Goal: Task Accomplishment & Management: Use online tool/utility

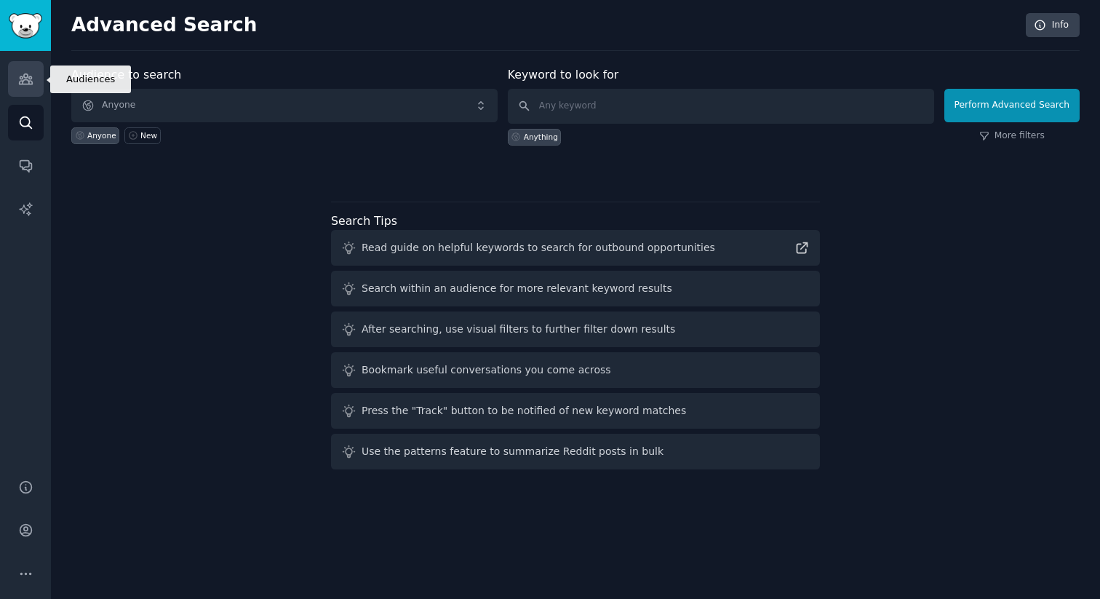
click at [21, 77] on icon "Sidebar" at bounding box center [25, 78] width 15 height 15
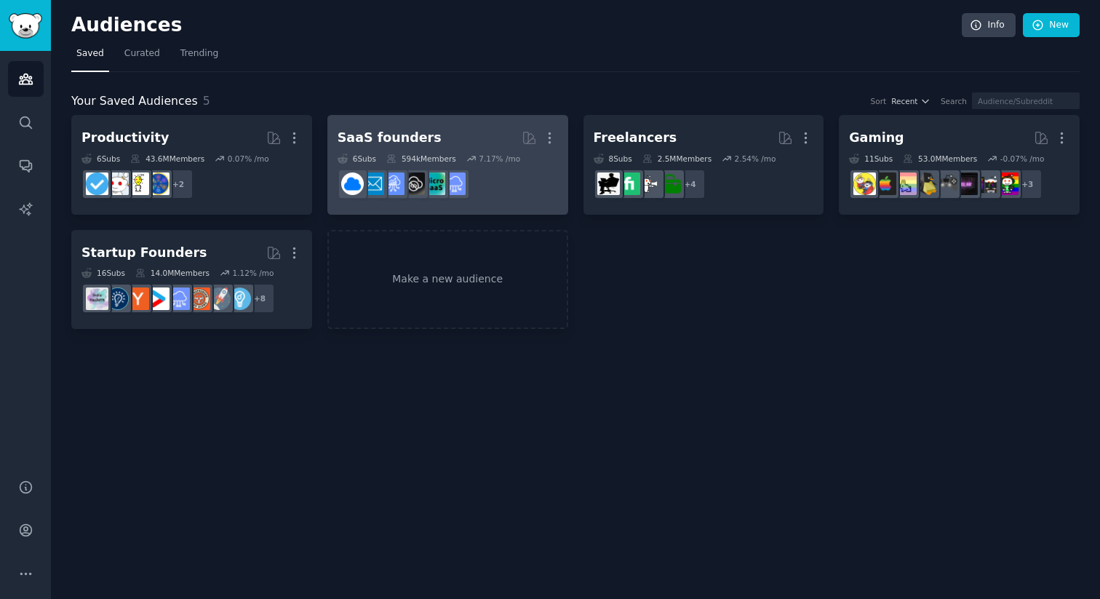
click at [437, 146] on h2 "SaaS founders Curated by GummySearch More" at bounding box center [448, 137] width 220 height 25
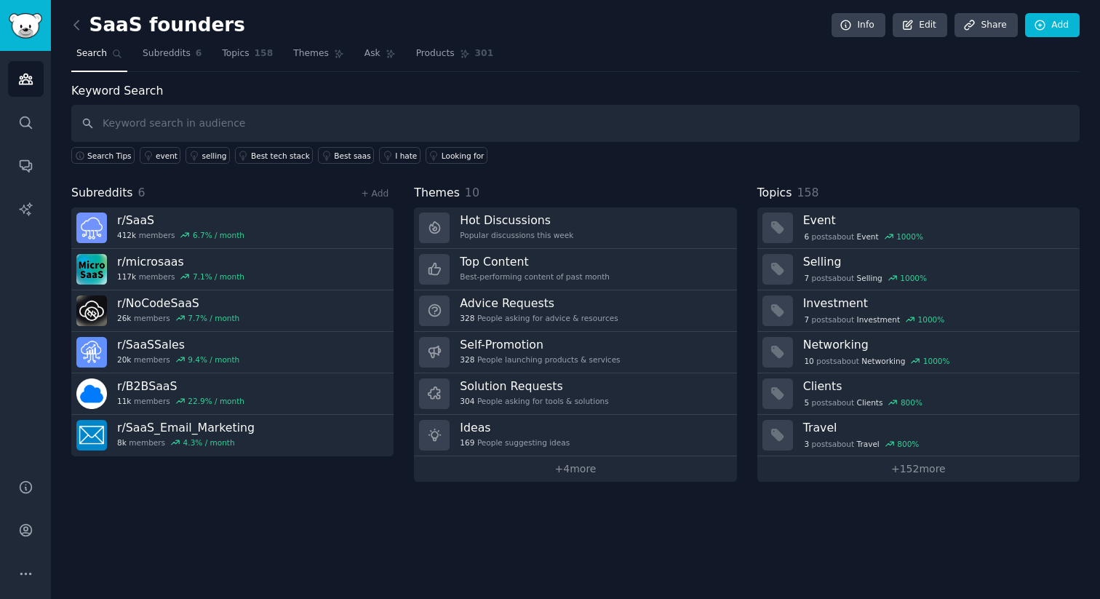
click at [606, 182] on div "Keyword Search Search Tips event selling Best tech stack Best saas I hate Looki…" at bounding box center [575, 281] width 1008 height 399
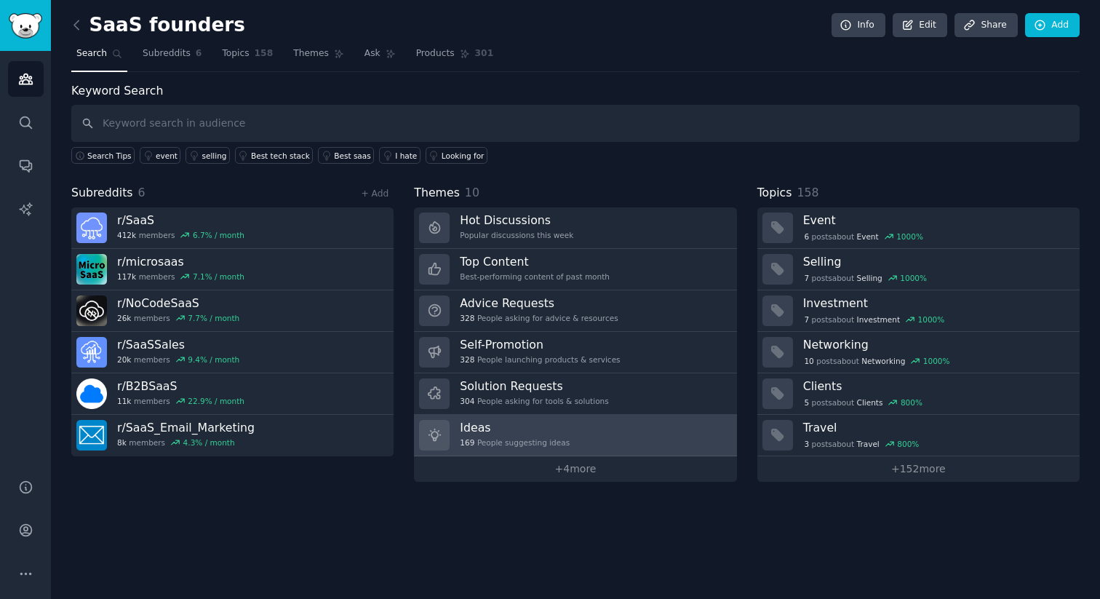
click at [512, 433] on h3 "Ideas" at bounding box center [515, 427] width 110 height 15
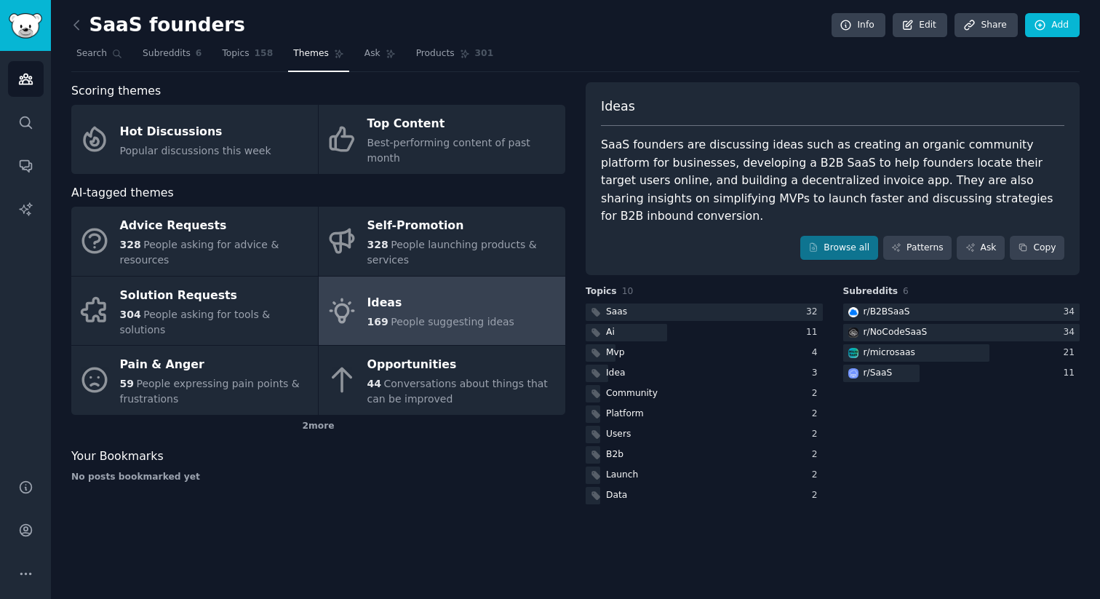
click at [767, 175] on div "SaaS founders are discussing ideas such as creating an organic community platfo…" at bounding box center [832, 180] width 463 height 89
click at [838, 236] on link "Browse all" at bounding box center [839, 248] width 78 height 25
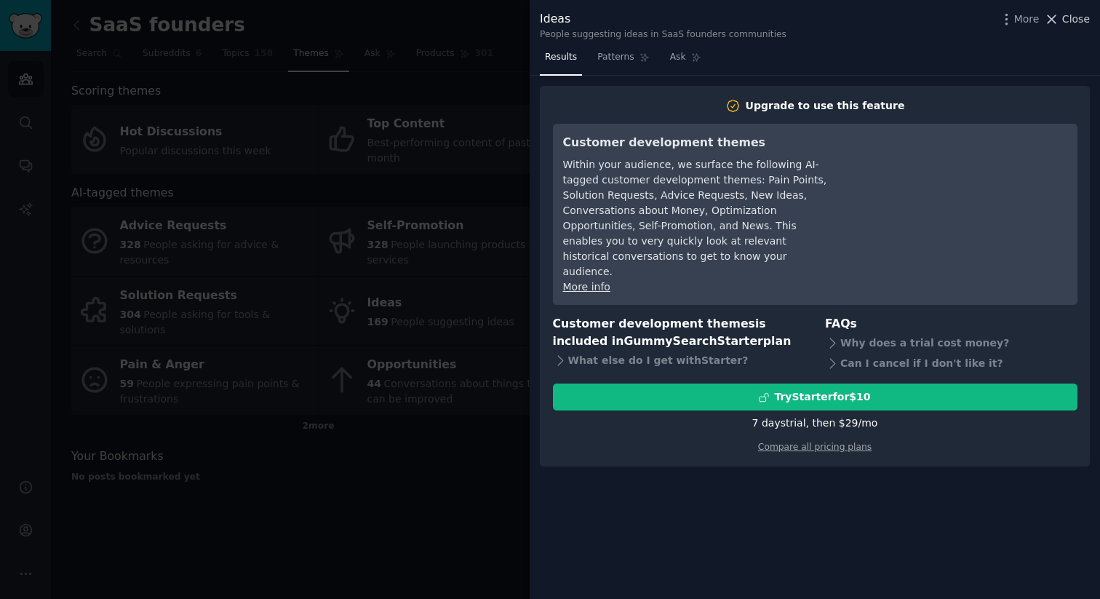
click at [1061, 23] on button "Close" at bounding box center [1067, 19] width 46 height 15
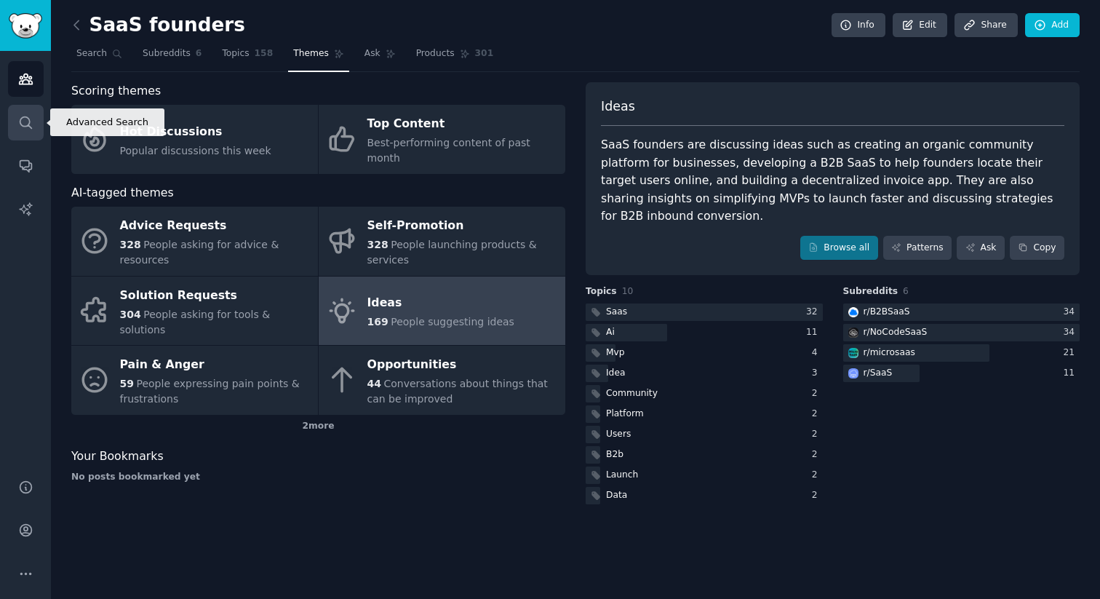
click at [28, 124] on icon "Sidebar" at bounding box center [26, 122] width 12 height 12
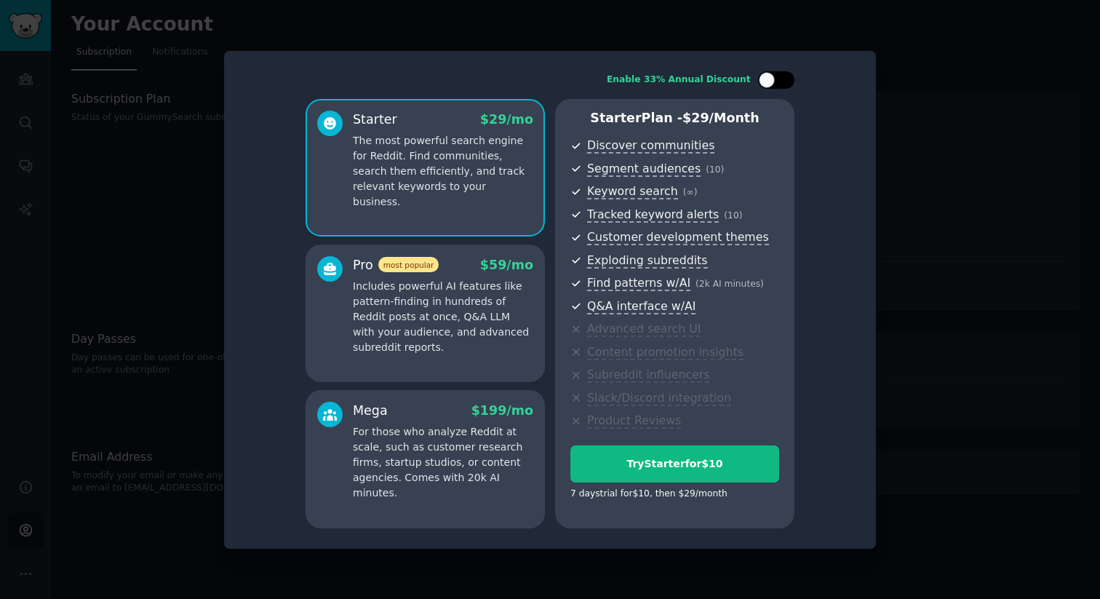
click at [773, 77] on div at bounding box center [767, 80] width 16 height 16
checkbox input "true"
click at [921, 185] on div at bounding box center [550, 299] width 1100 height 599
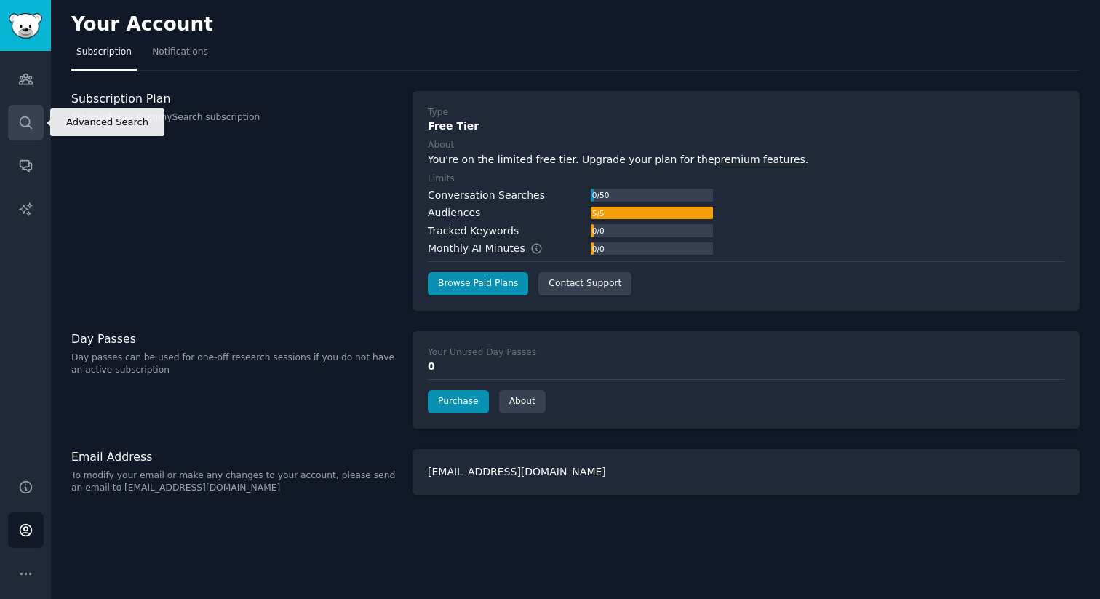
click at [27, 123] on icon "Sidebar" at bounding box center [25, 122] width 15 height 15
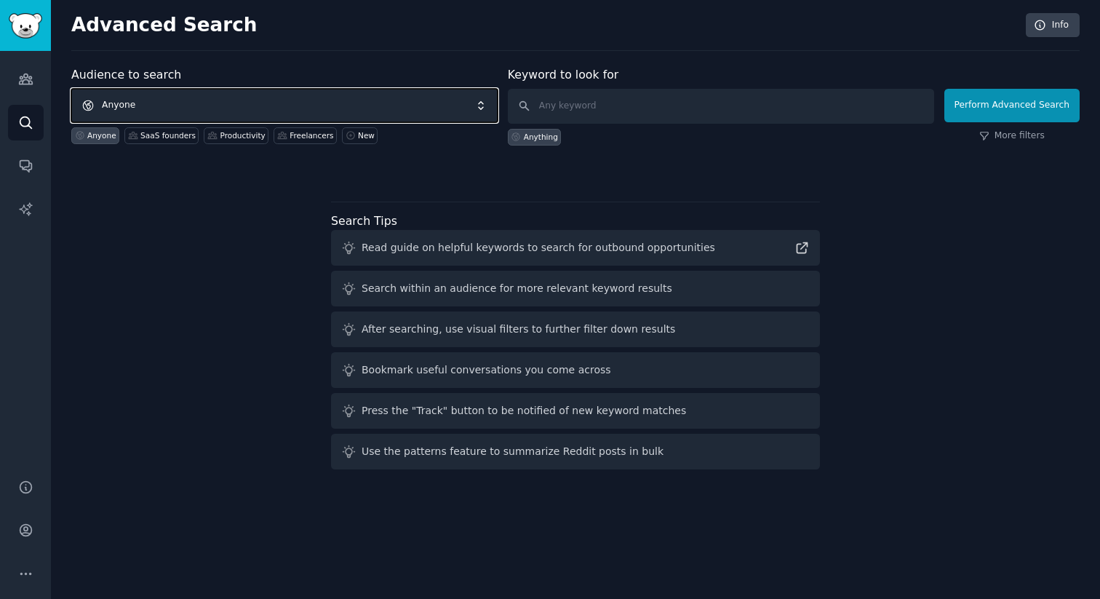
click at [214, 100] on span "Anyone" at bounding box center [284, 105] width 426 height 33
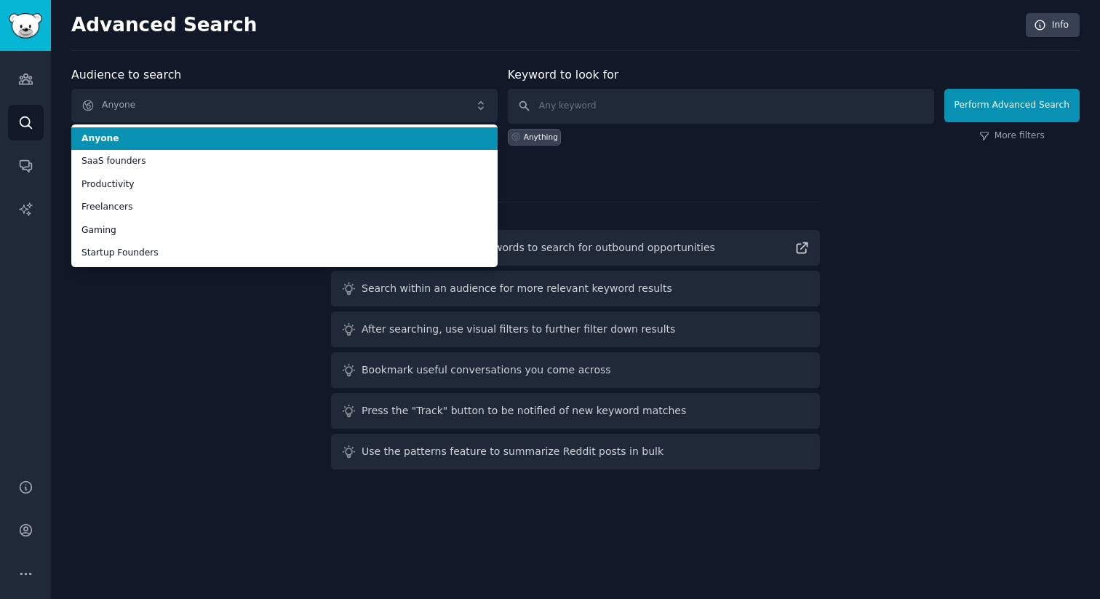
click at [338, 61] on div "Advanced Search Info Audience to search Anyone Anyone SaaS founders Productivit…" at bounding box center [575, 299] width 1049 height 599
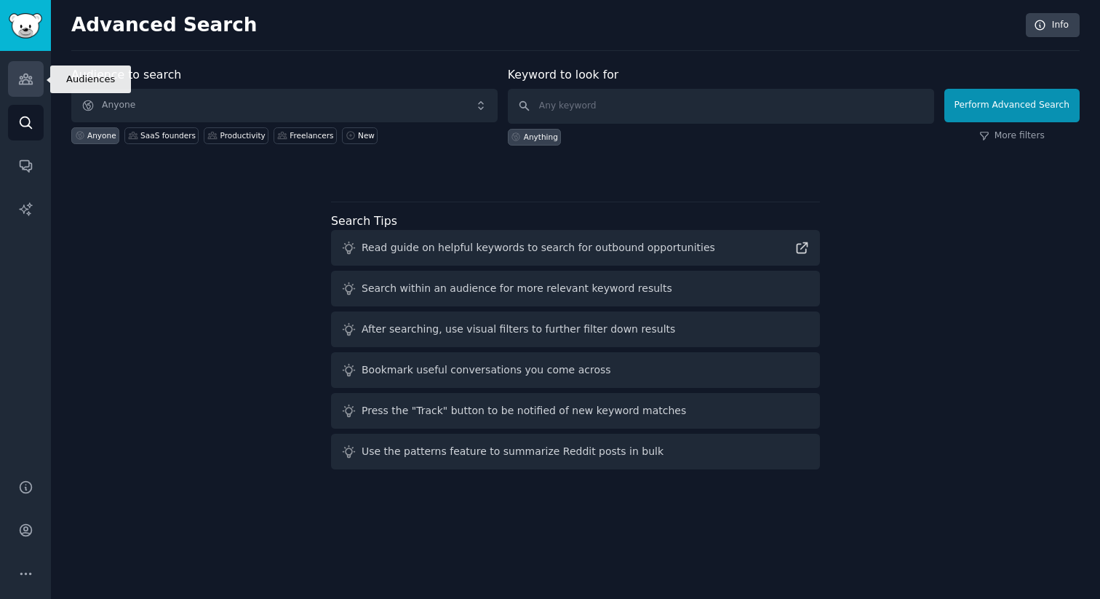
click at [31, 76] on icon "Sidebar" at bounding box center [25, 79] width 13 height 10
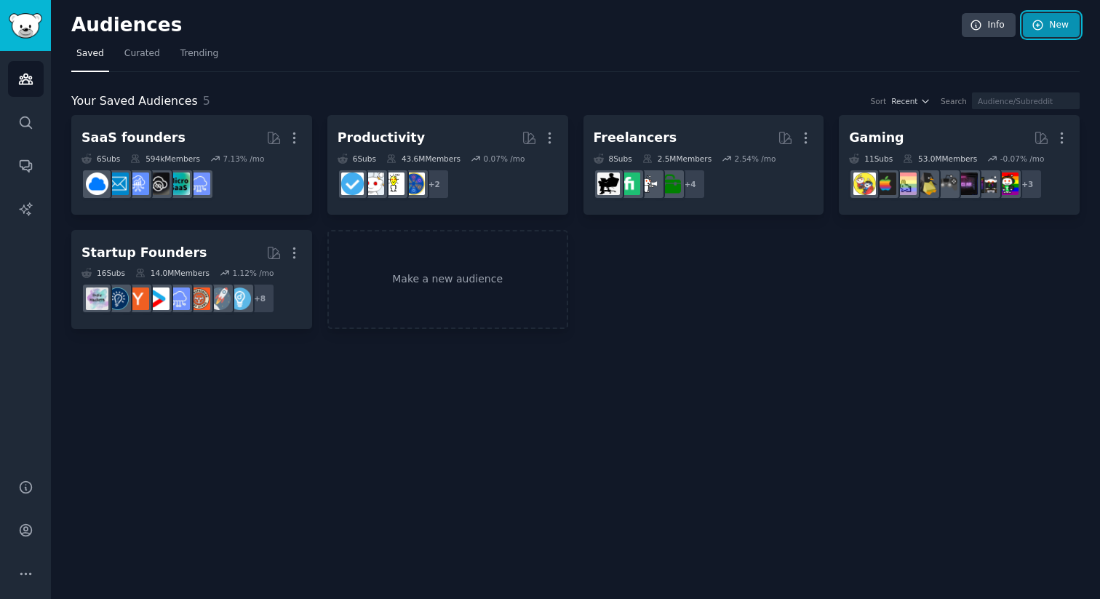
click at [1059, 23] on link "New" at bounding box center [1051, 25] width 57 height 25
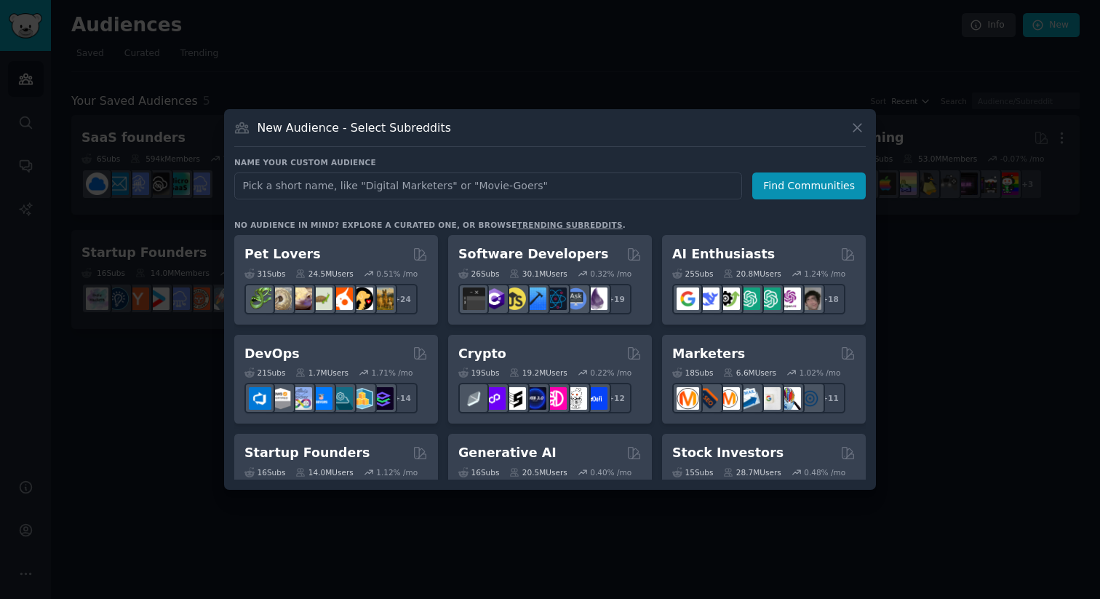
click at [580, 198] on input "text" at bounding box center [488, 185] width 508 height 27
type input "parent"
click at [784, 188] on button "Find Communities" at bounding box center [808, 185] width 113 height 27
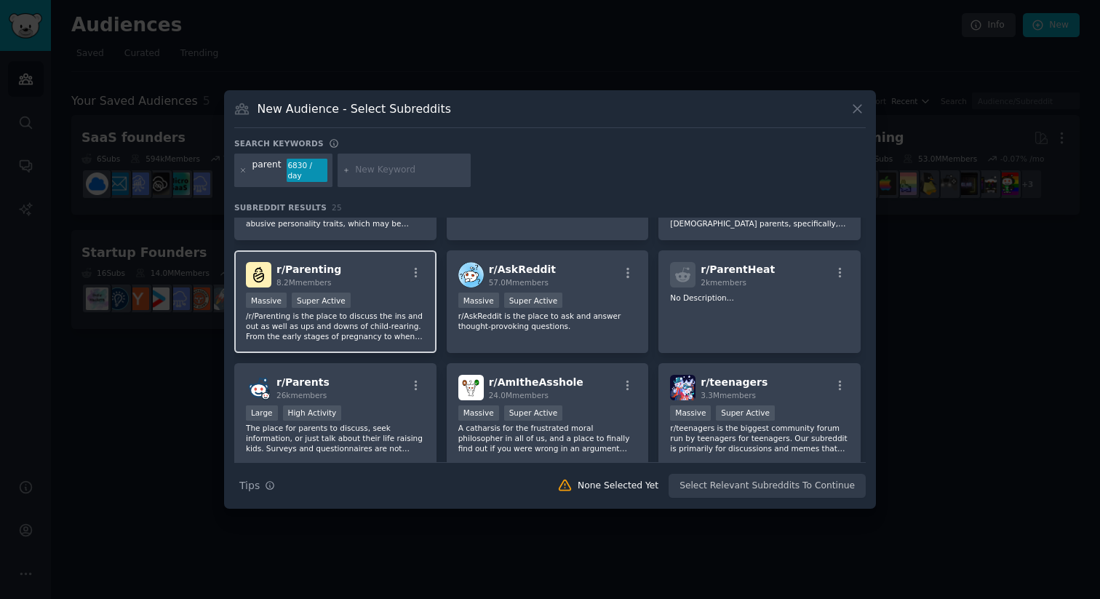
scroll to position [101, 0]
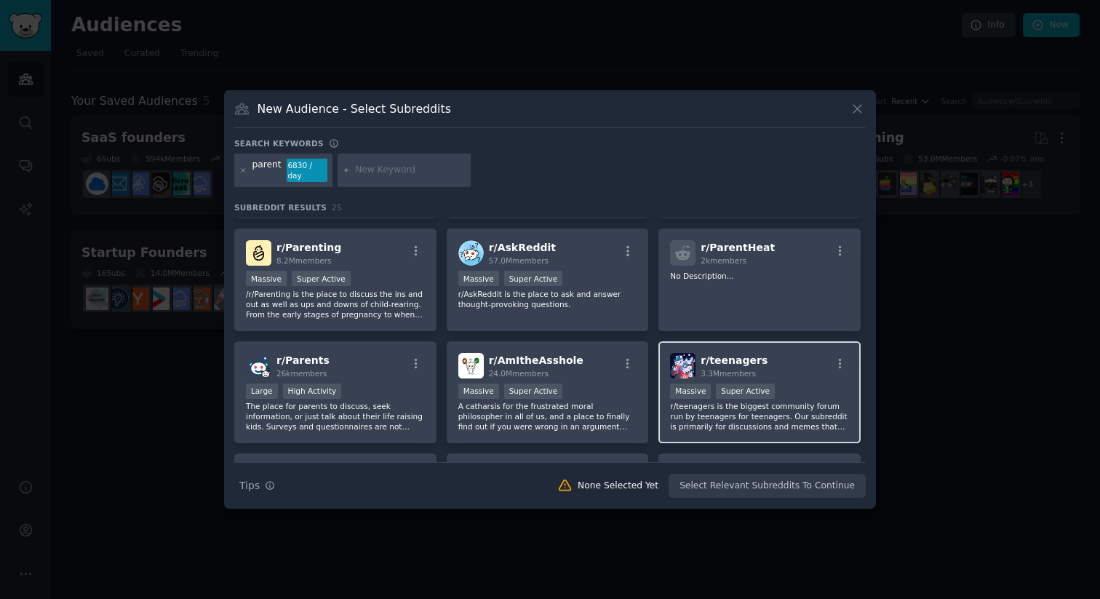
click at [780, 398] on div ">= 95th percentile for submissions / day Massive Super Active" at bounding box center [759, 392] width 179 height 18
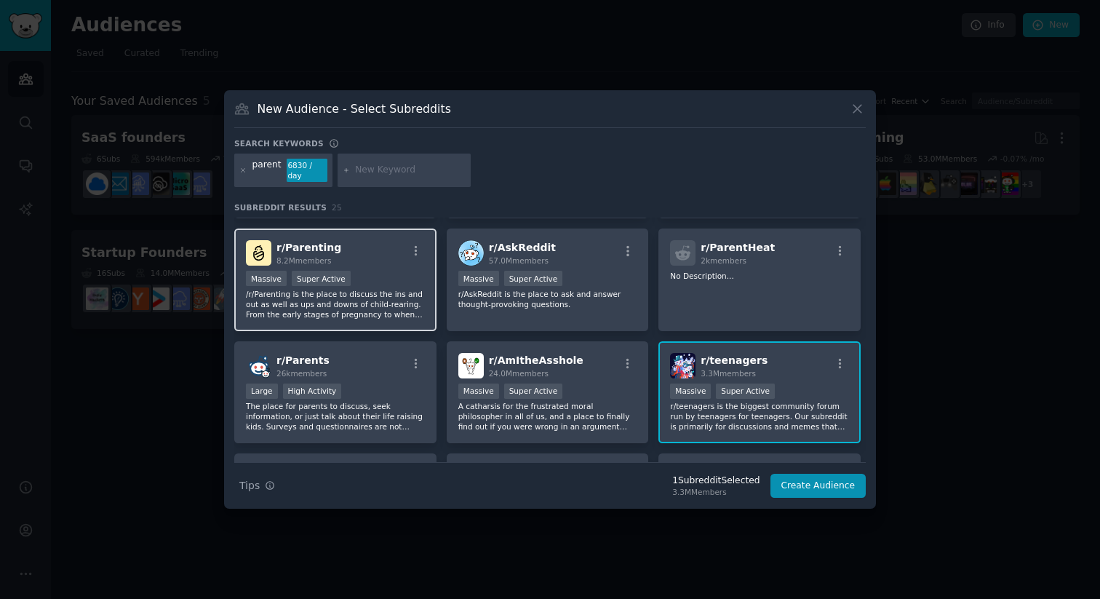
click at [374, 298] on p "/r/Parenting is the place to discuss the ins and out as well as ups and downs o…" at bounding box center [335, 304] width 179 height 31
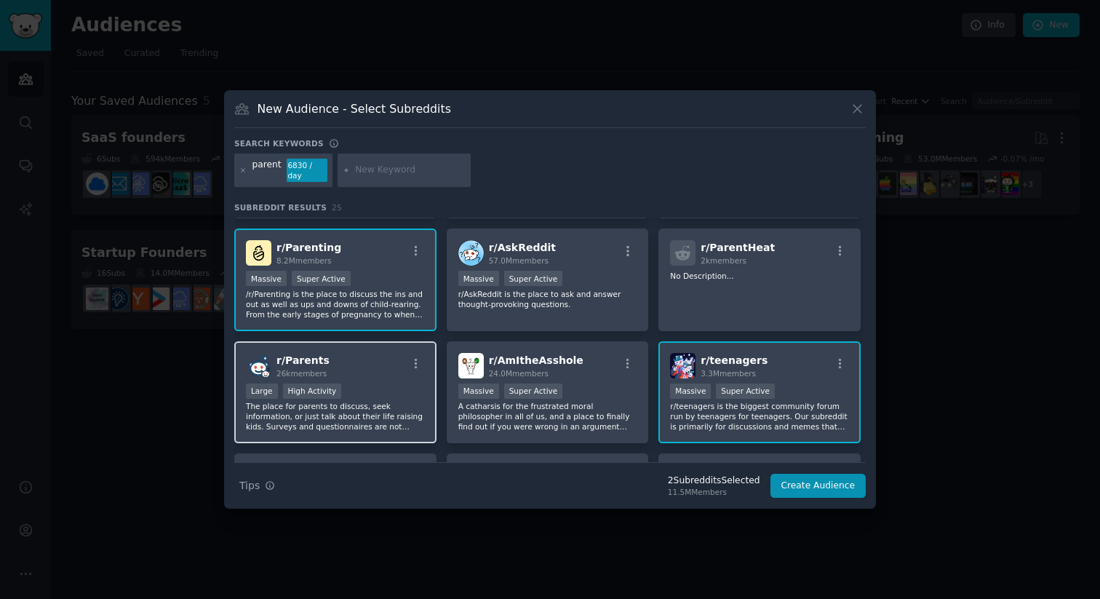
click at [383, 386] on div "Large High Activity" at bounding box center [335, 392] width 179 height 18
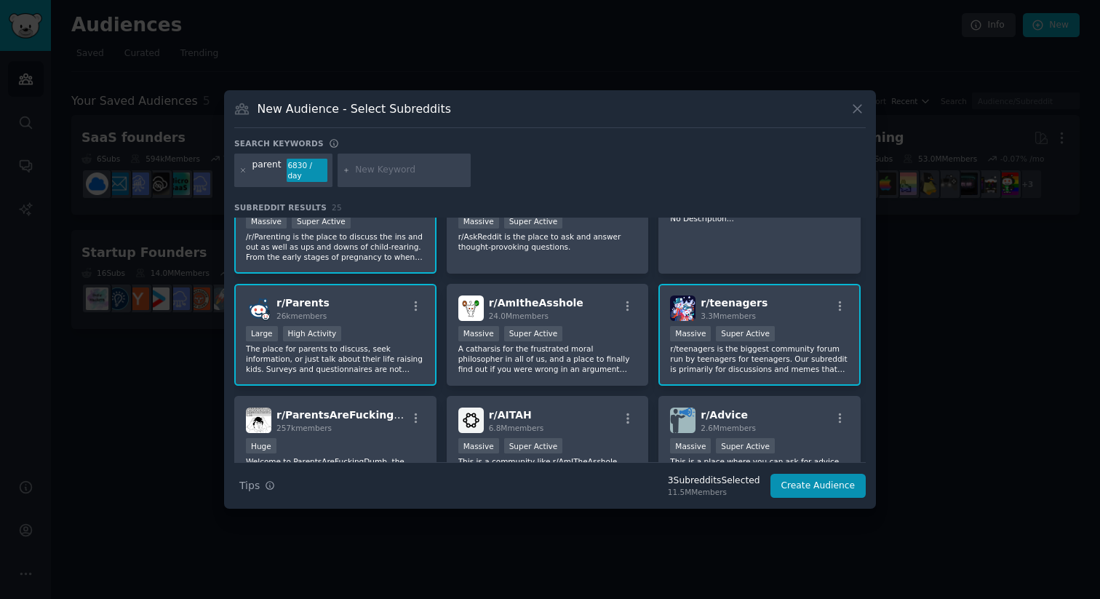
scroll to position [156, 0]
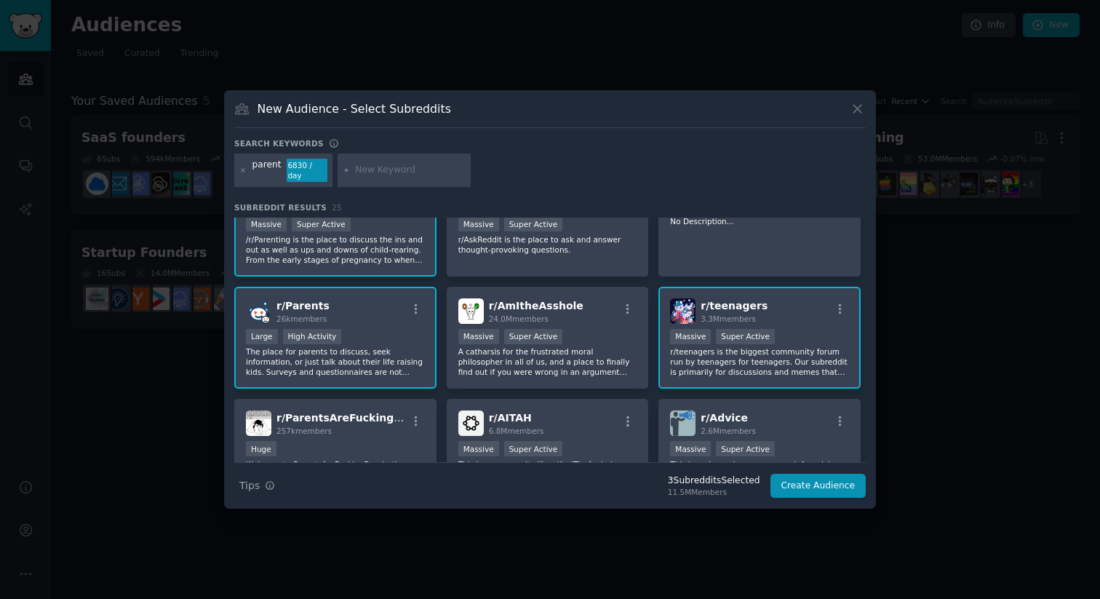
click at [788, 333] on div ">= 95th percentile for submissions / day Massive Super Active" at bounding box center [759, 338] width 179 height 18
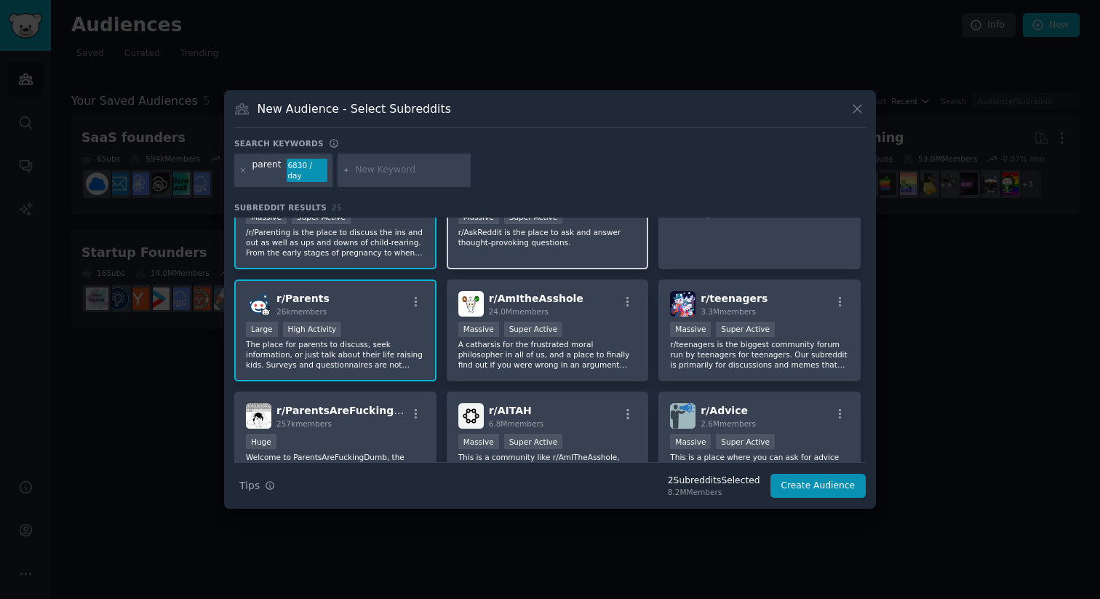
scroll to position [164, 0]
click at [817, 487] on button "Create Audience" at bounding box center [818, 486] width 96 height 25
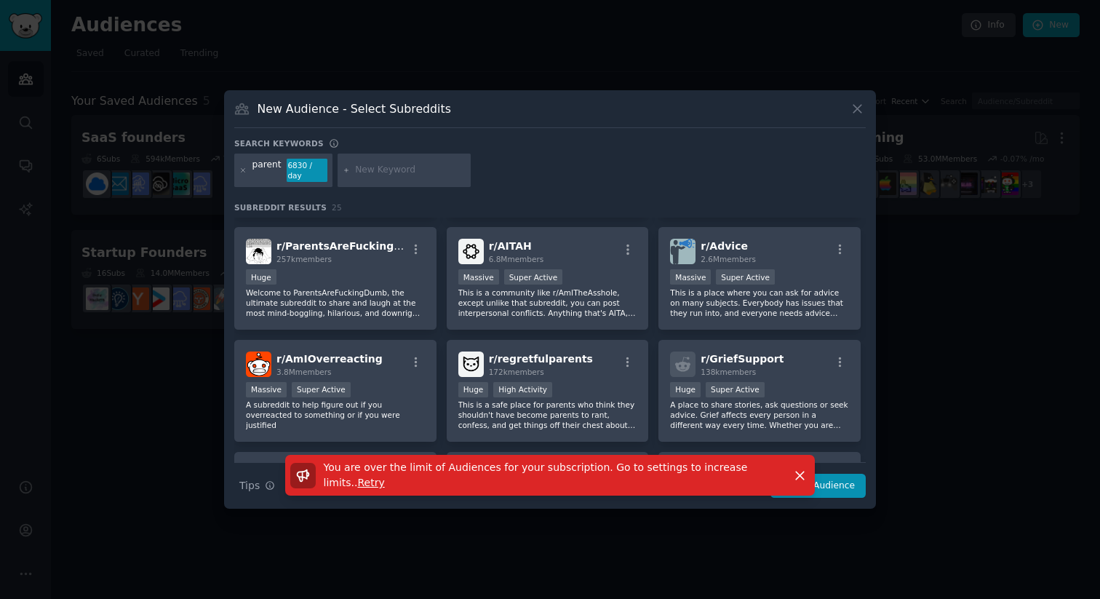
scroll to position [334, 0]
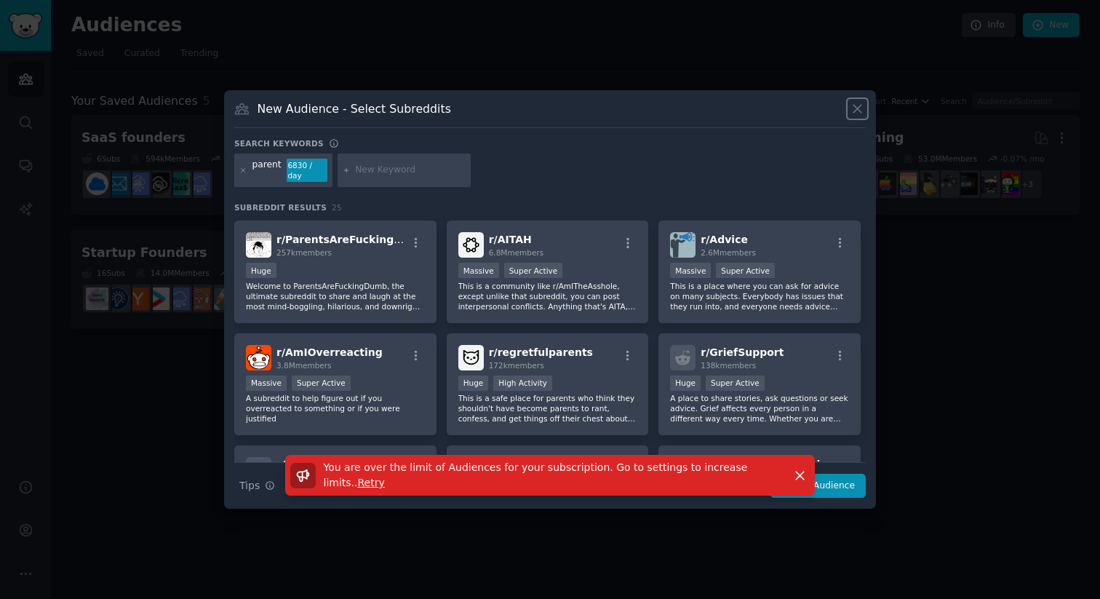
click at [855, 112] on icon at bounding box center [857, 108] width 15 height 15
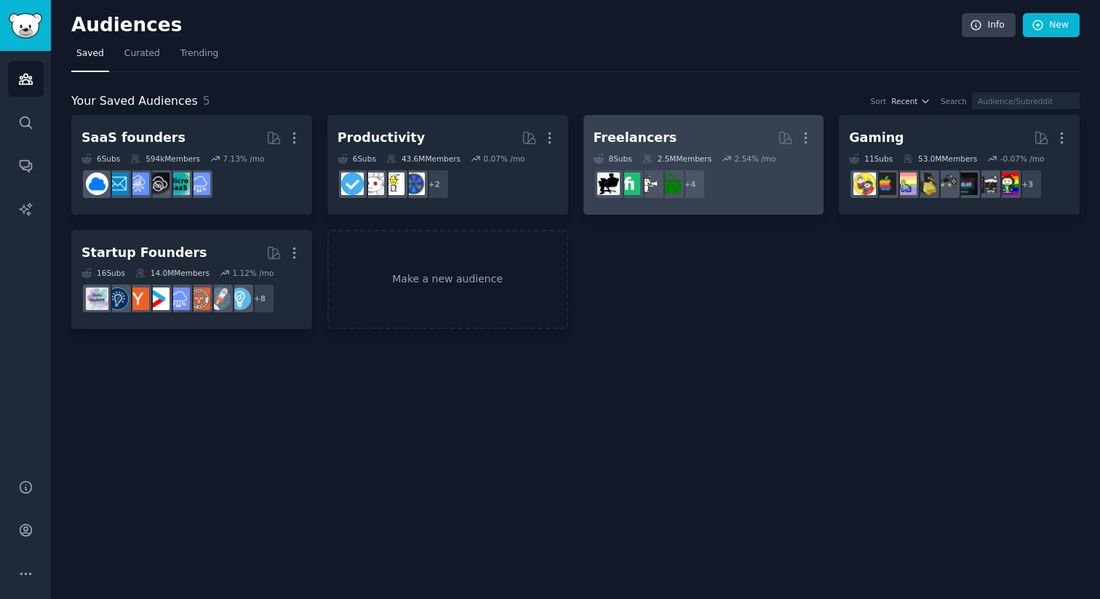
click at [703, 141] on h2 "Freelancers More" at bounding box center [704, 137] width 220 height 25
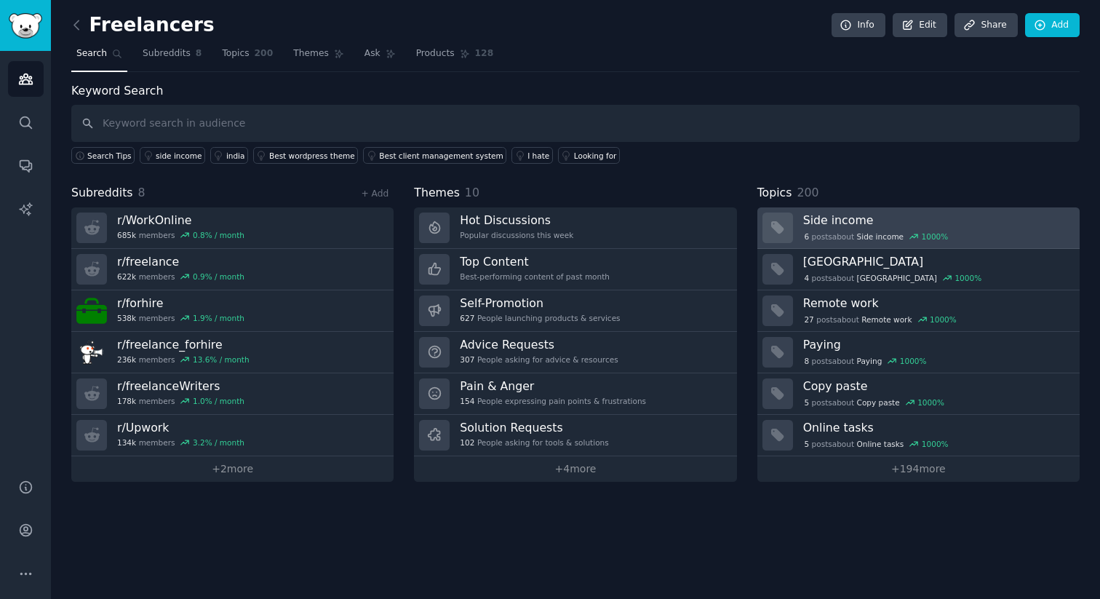
click at [922, 223] on h3 "Side income" at bounding box center [936, 219] width 266 height 15
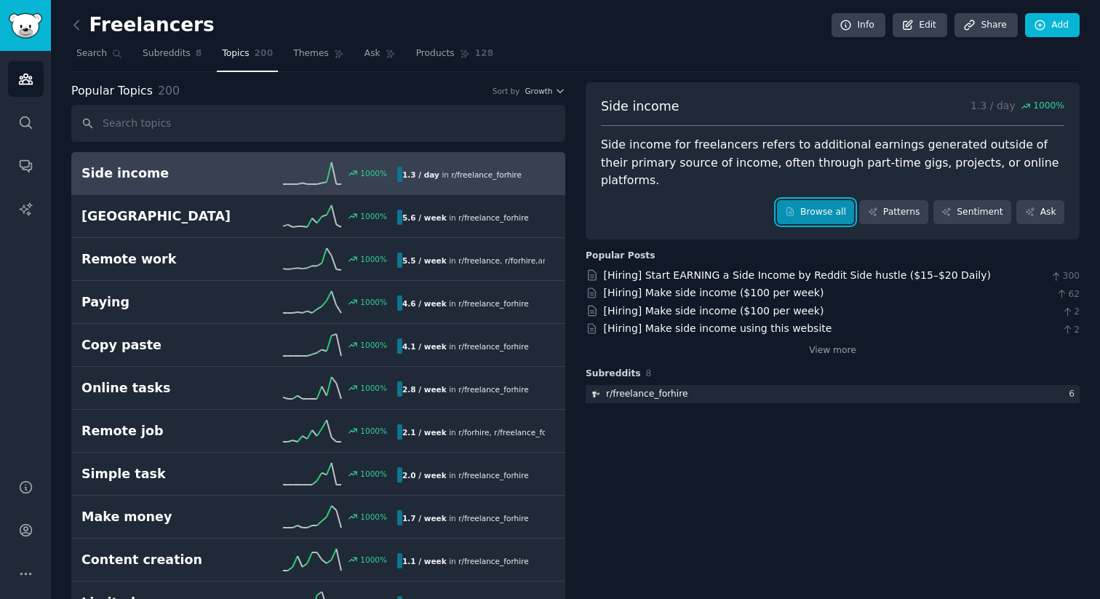
click at [813, 200] on link "Browse all" at bounding box center [816, 212] width 78 height 25
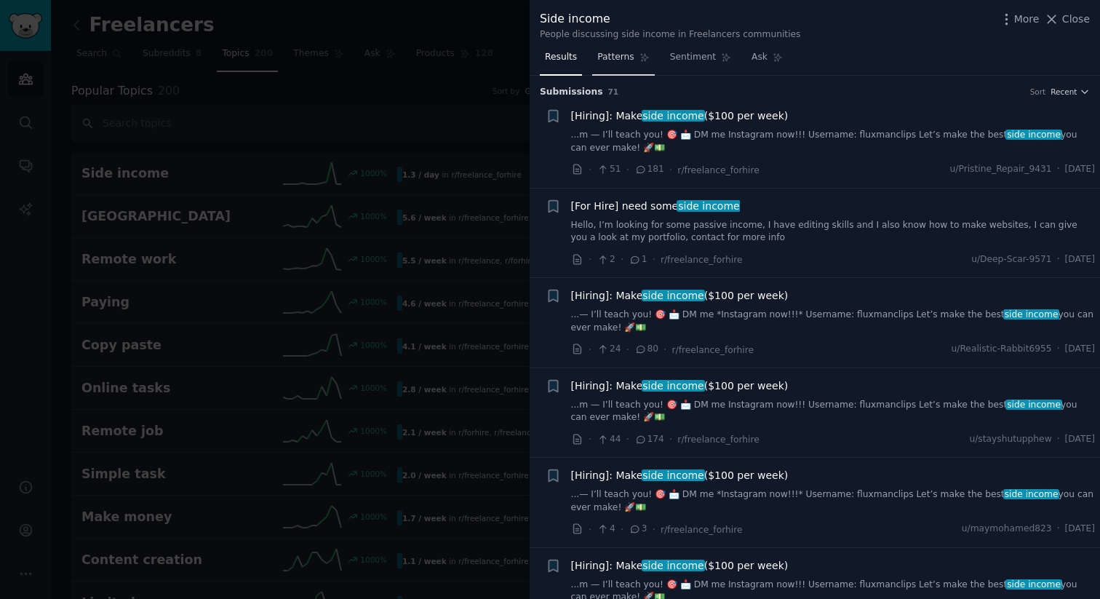
click at [614, 65] on link "Patterns" at bounding box center [623, 61] width 62 height 30
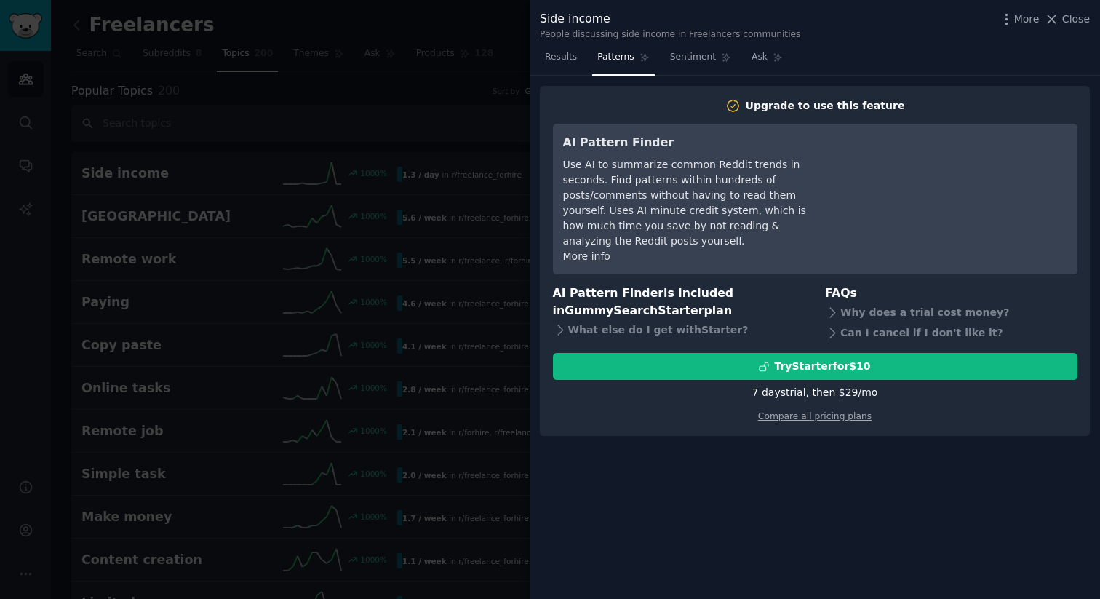
click at [432, 100] on div at bounding box center [550, 299] width 1100 height 599
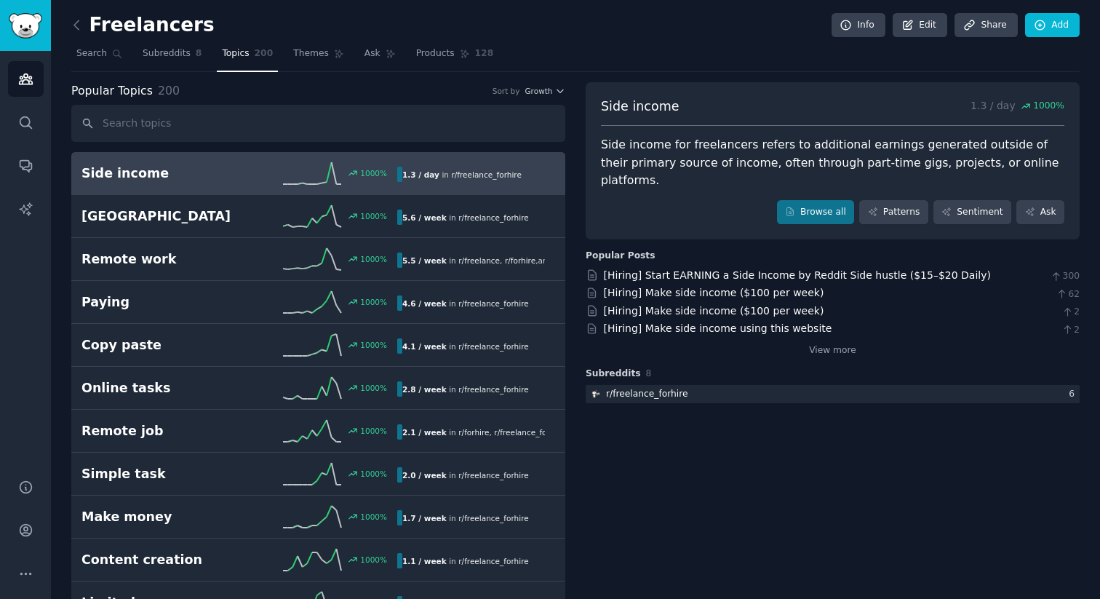
click at [630, 61] on nav "Search Subreddits 8 Topics 200 Themes Ask Products 128" at bounding box center [575, 57] width 1008 height 30
